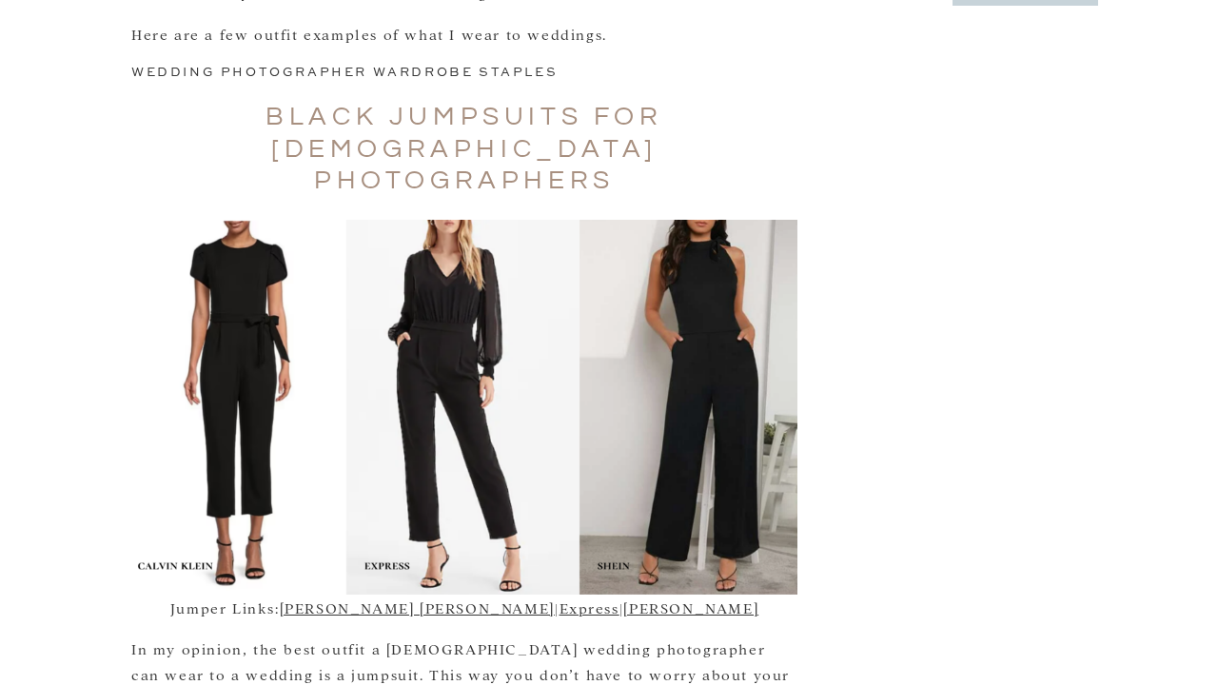
scroll to position [1684, 0]
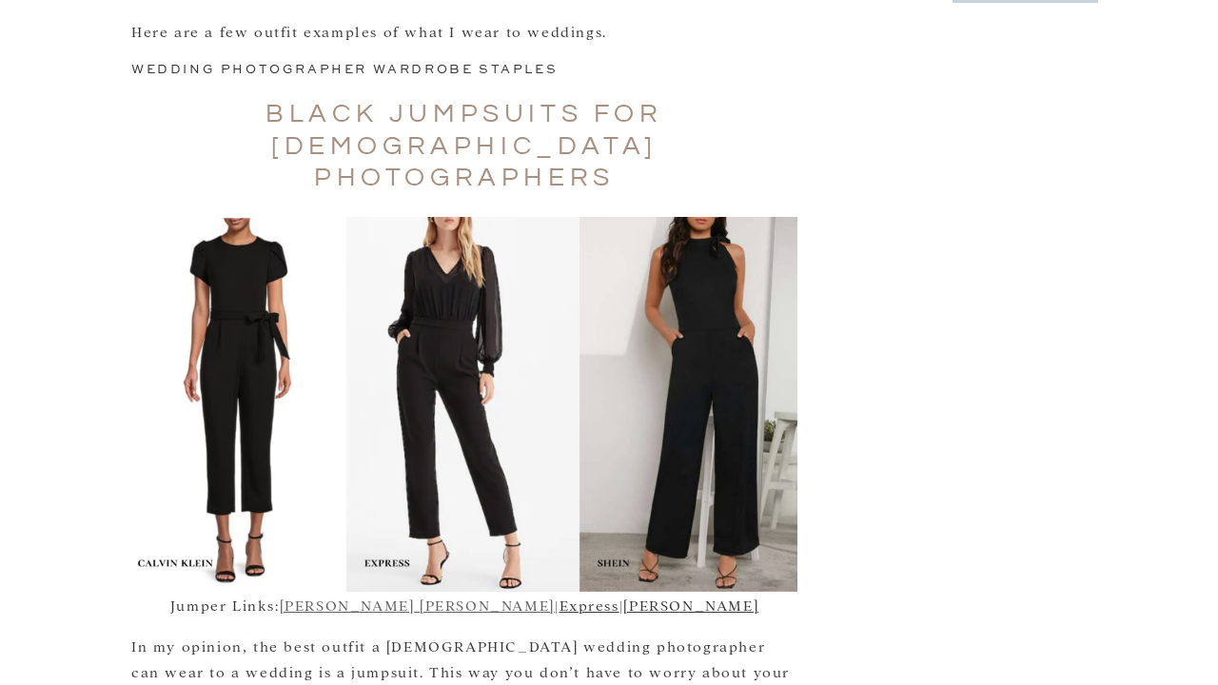
click at [477, 596] on link "[PERSON_NAME] [PERSON_NAME]" at bounding box center [417, 605] width 275 height 18
click at [625, 596] on link "[PERSON_NAME]" at bounding box center [690, 605] width 135 height 18
click at [560, 596] on link "Express" at bounding box center [590, 605] width 60 height 18
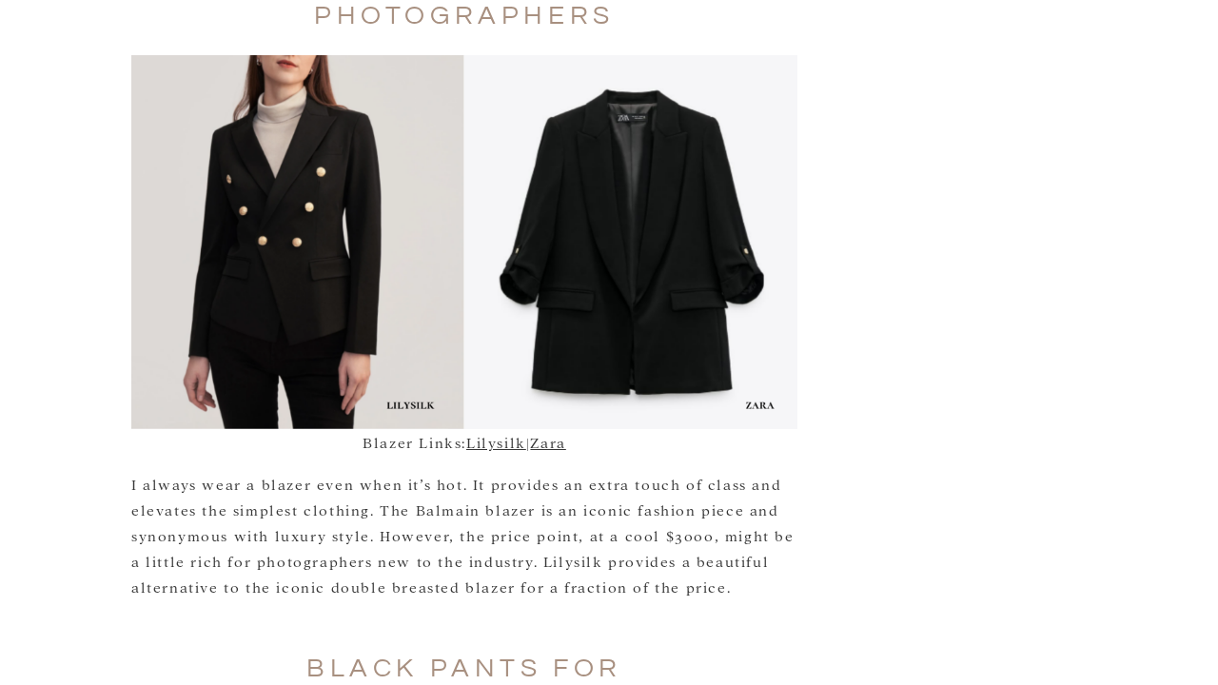
scroll to position [2566, 0]
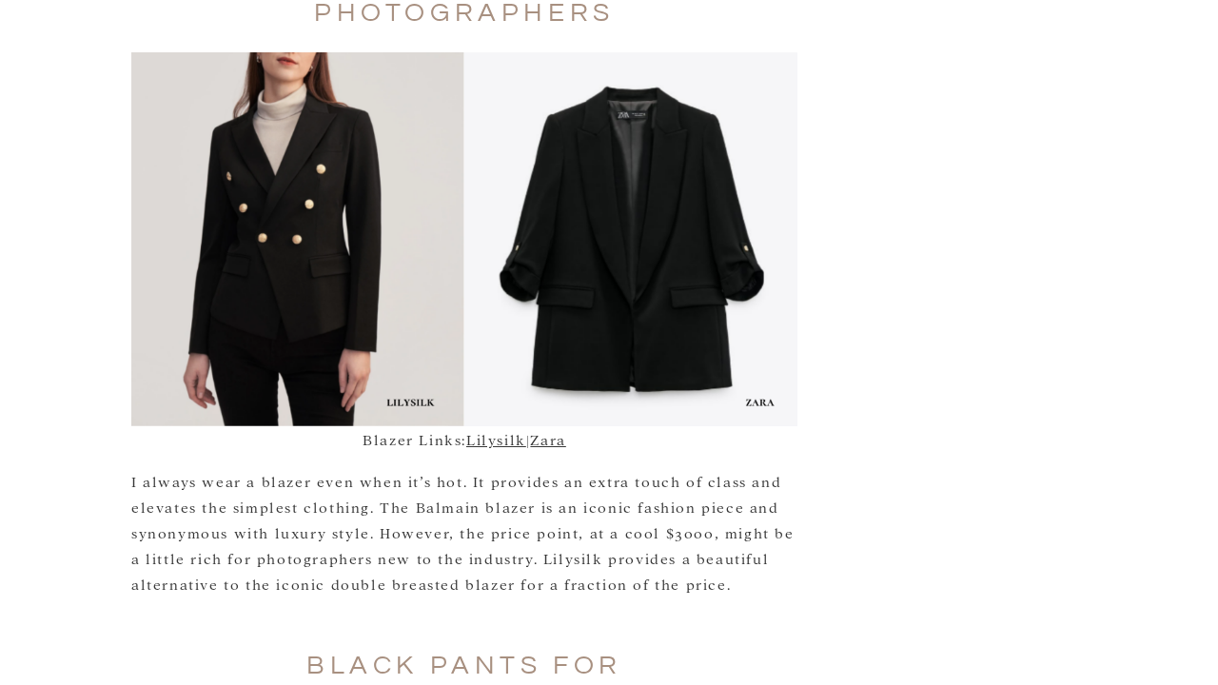
click at [765, 468] on p "I always wear a blazer even when it’s hot. It provides an extra touch of class …" at bounding box center [464, 532] width 666 height 129
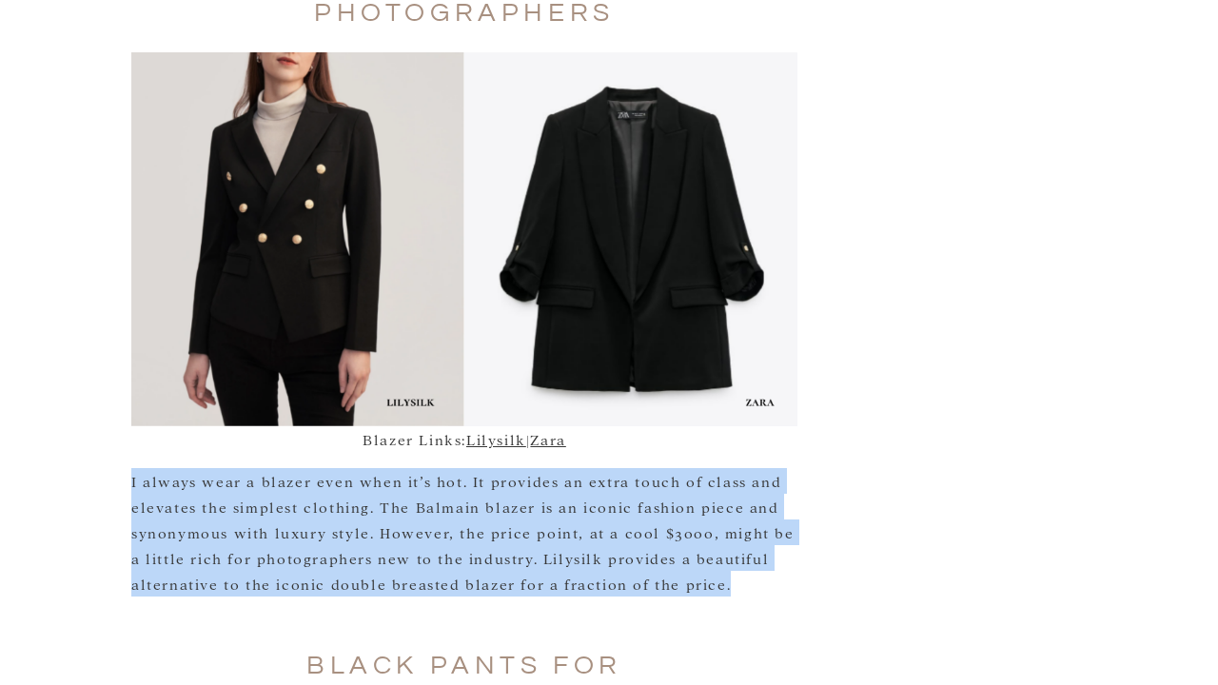
click at [779, 468] on p "I always wear a blazer even when it’s hot. It provides an extra touch of class …" at bounding box center [464, 532] width 666 height 129
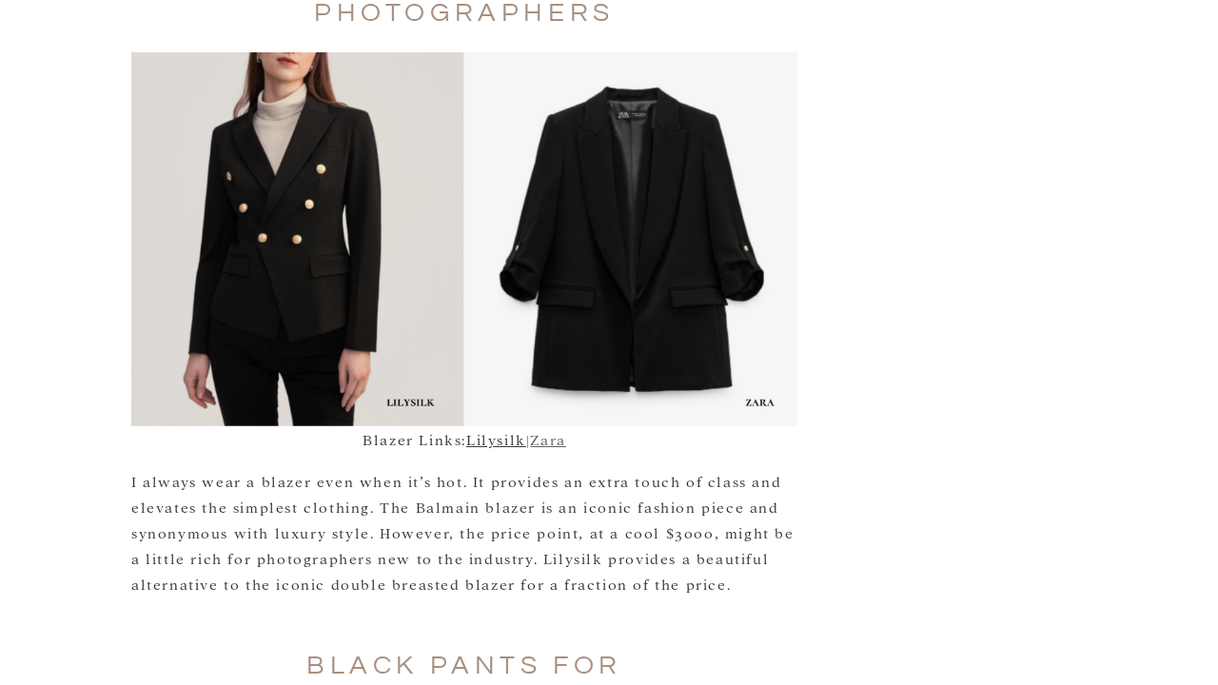
click at [563, 430] on link "Zara" at bounding box center [547, 439] width 35 height 18
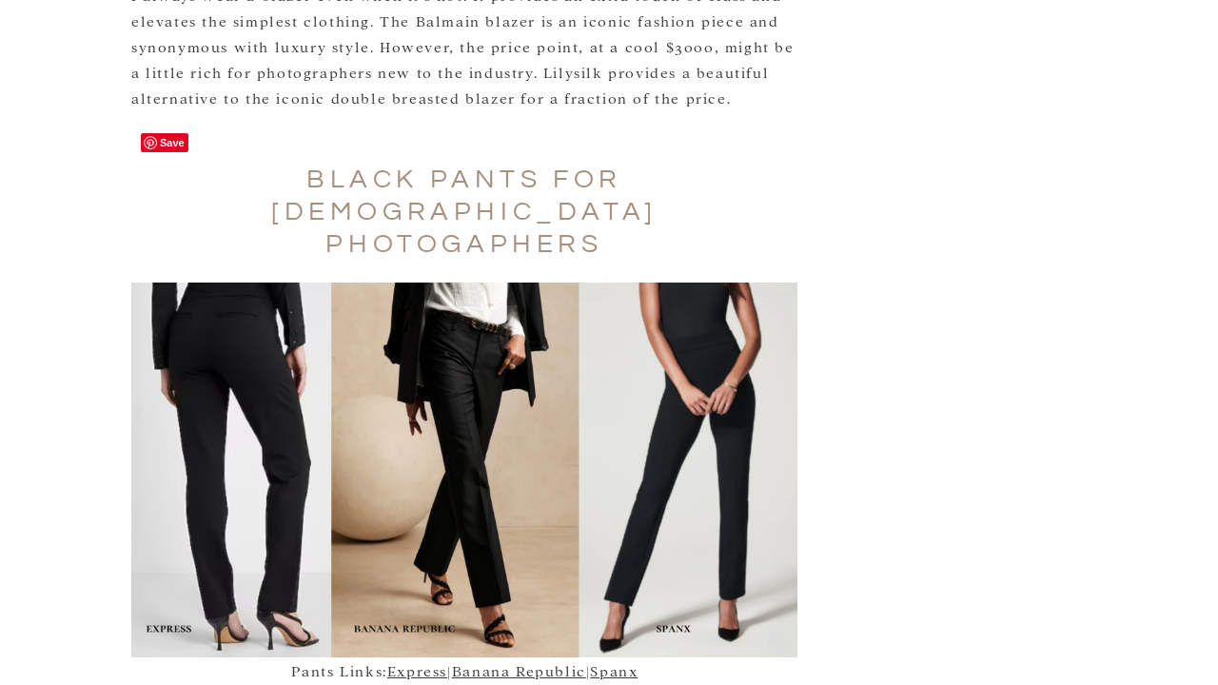
scroll to position [3058, 0]
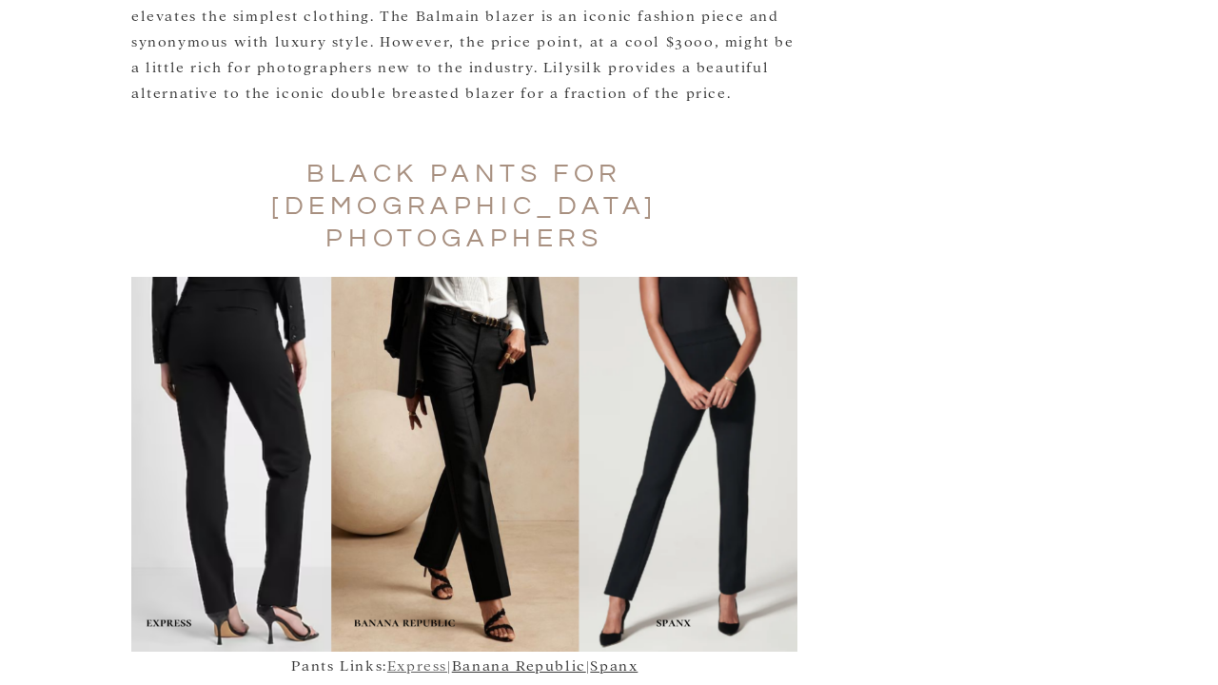
click at [410, 656] on link "Express" at bounding box center [417, 665] width 60 height 18
click at [487, 656] on link "Banana Republic" at bounding box center [519, 665] width 134 height 18
click at [619, 656] on link "Spanx" at bounding box center [614, 665] width 48 height 18
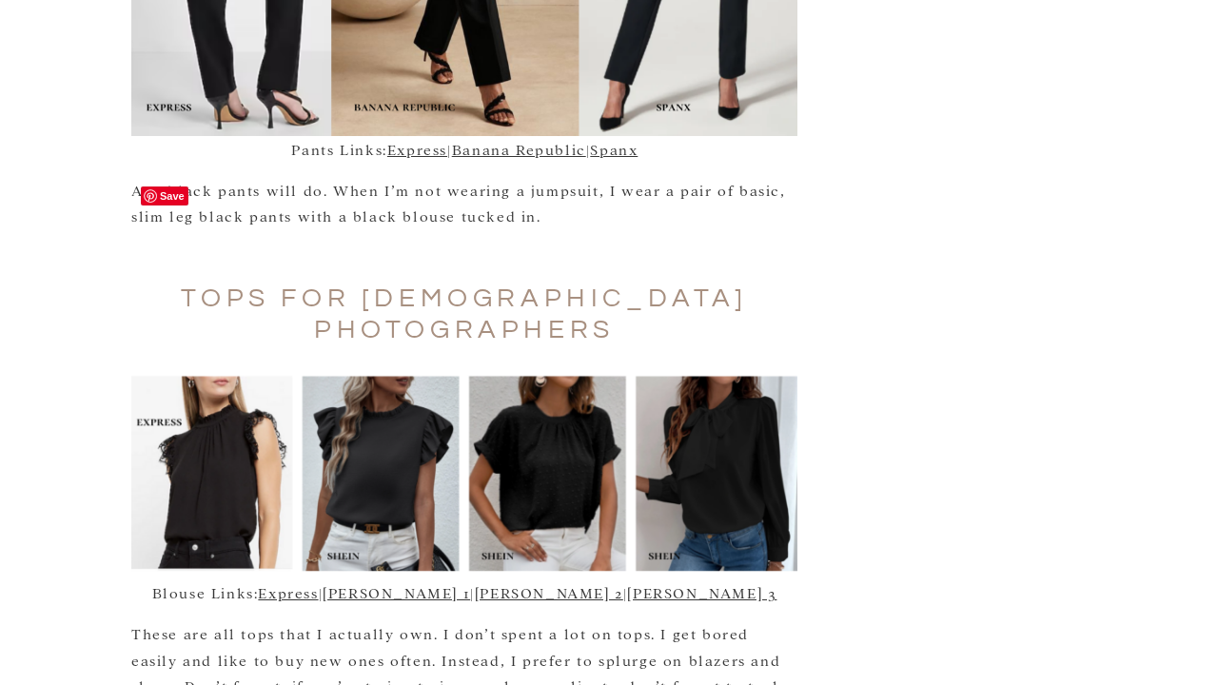
scroll to position [3575, 0]
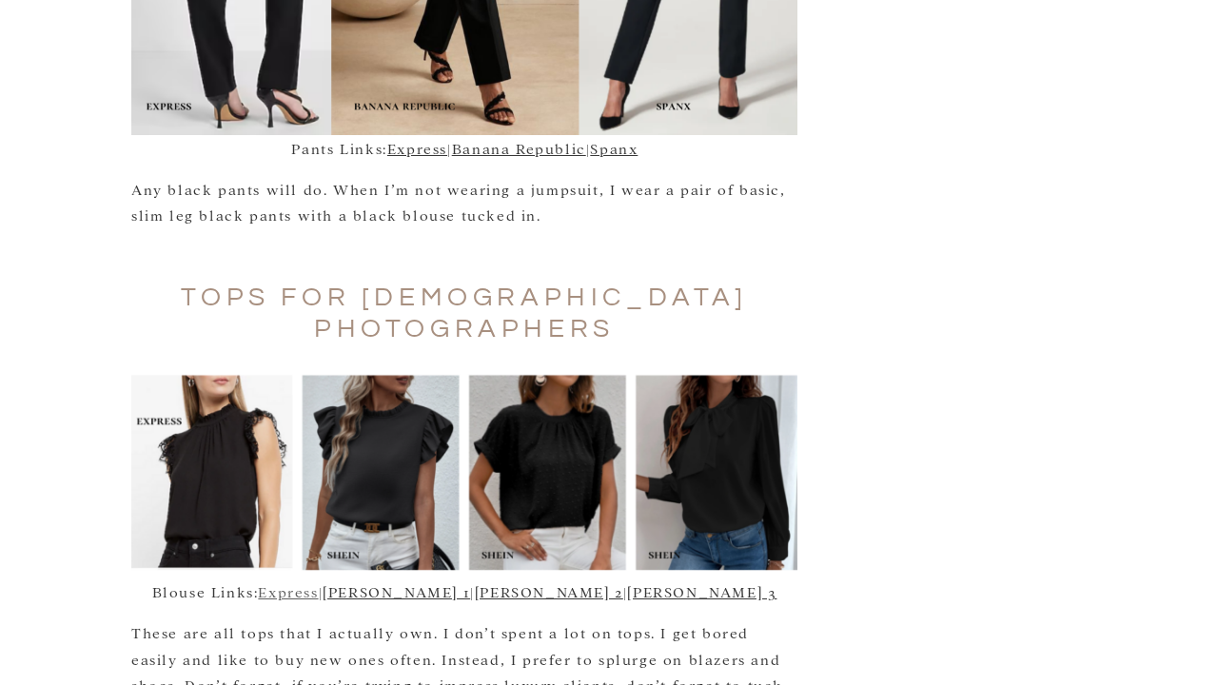
click at [318, 582] on link "Express" at bounding box center [288, 591] width 60 height 18
click at [470, 582] on link "[PERSON_NAME] 1" at bounding box center [397, 591] width 148 height 18
click at [558, 582] on link "[PERSON_NAME] 2" at bounding box center [549, 591] width 148 height 18
click at [627, 582] on link "[PERSON_NAME] 3" at bounding box center [701, 591] width 149 height 18
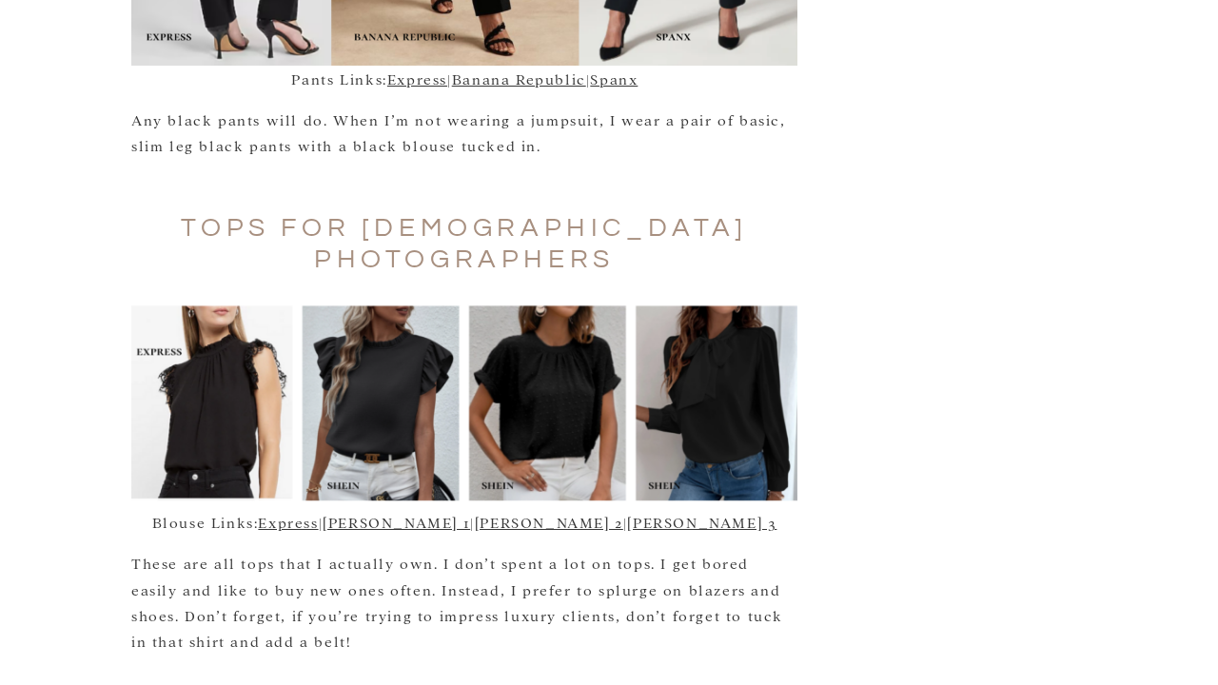
scroll to position [3668, 0]
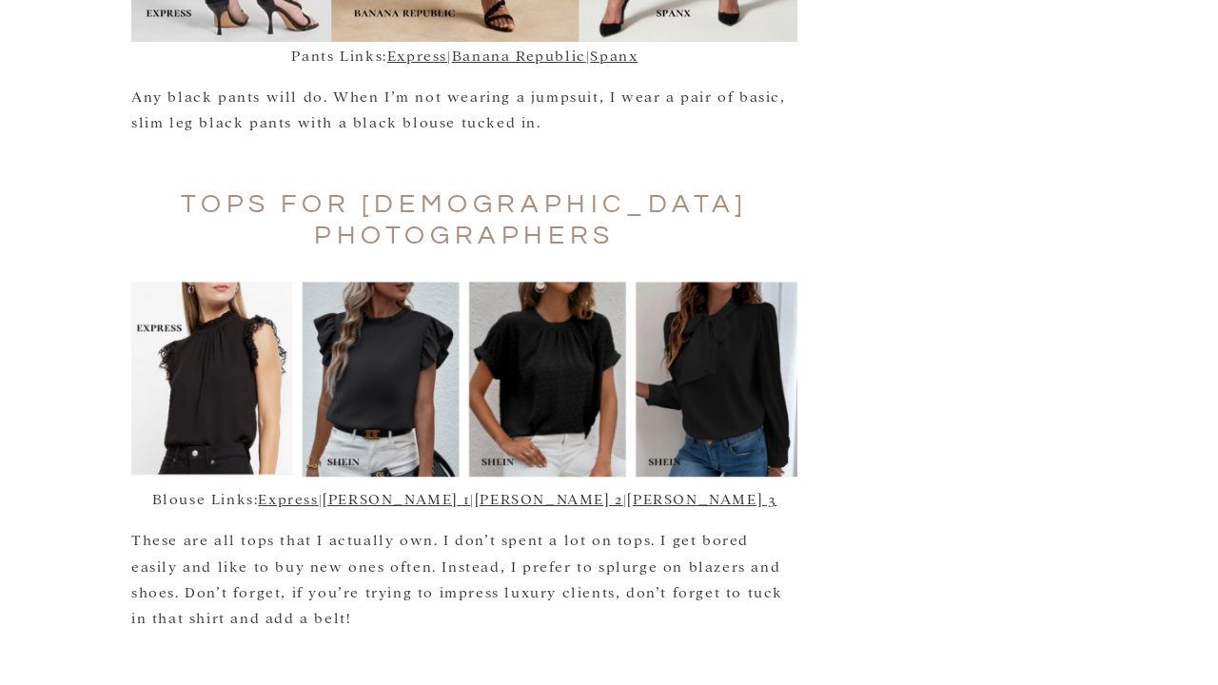
click at [643, 526] on p "These are all tops that I actually own. I don’t spent a lot on tops. I get bore…" at bounding box center [464, 578] width 666 height 104
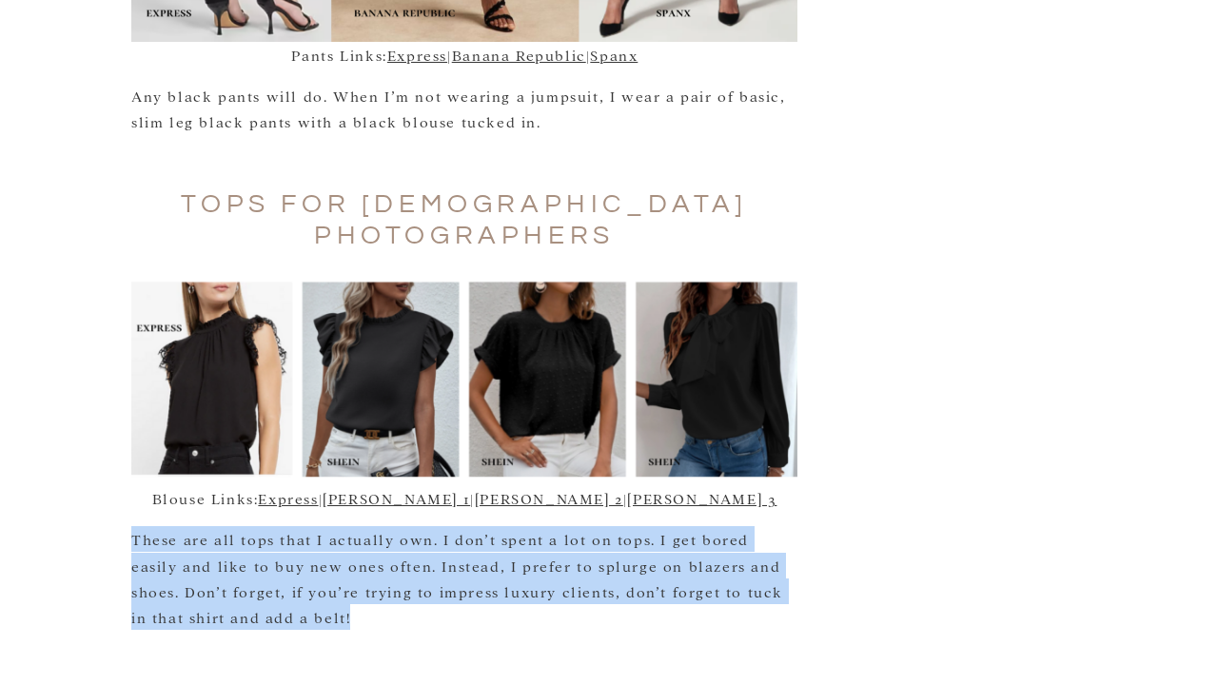
click at [654, 526] on p "These are all tops that I actually own. I don’t spent a lot on tops. I get bore…" at bounding box center [464, 578] width 666 height 104
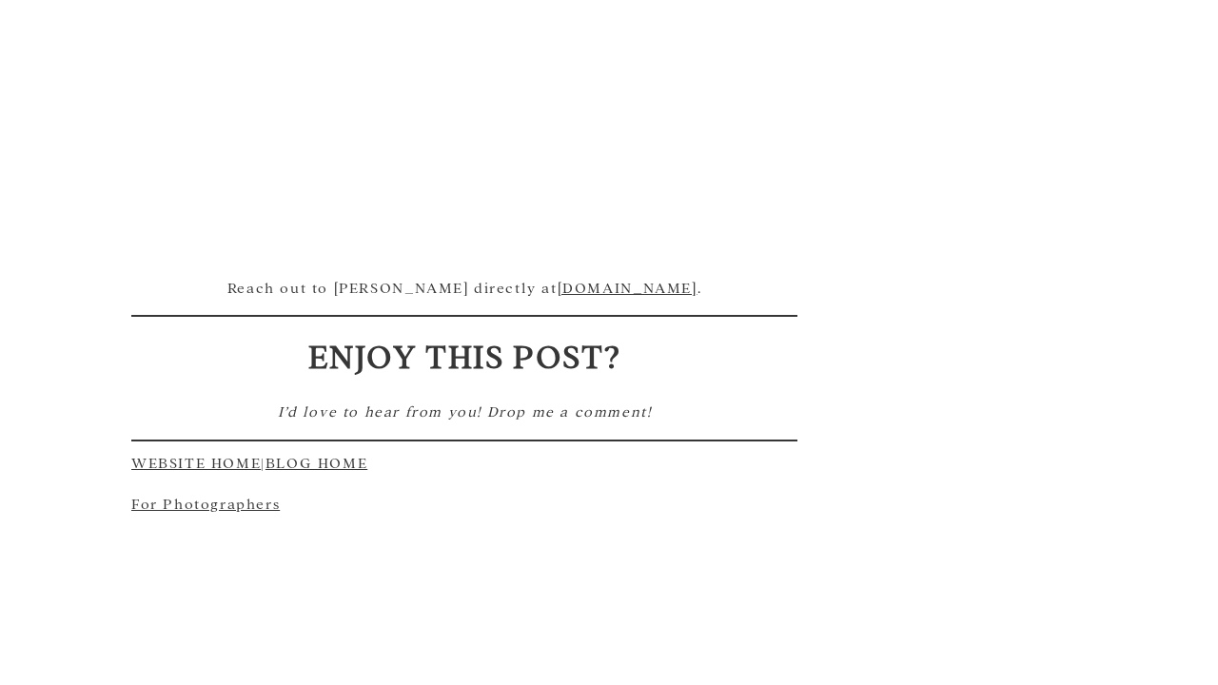
scroll to position [6613, 0]
